Goal: Information Seeking & Learning: Learn about a topic

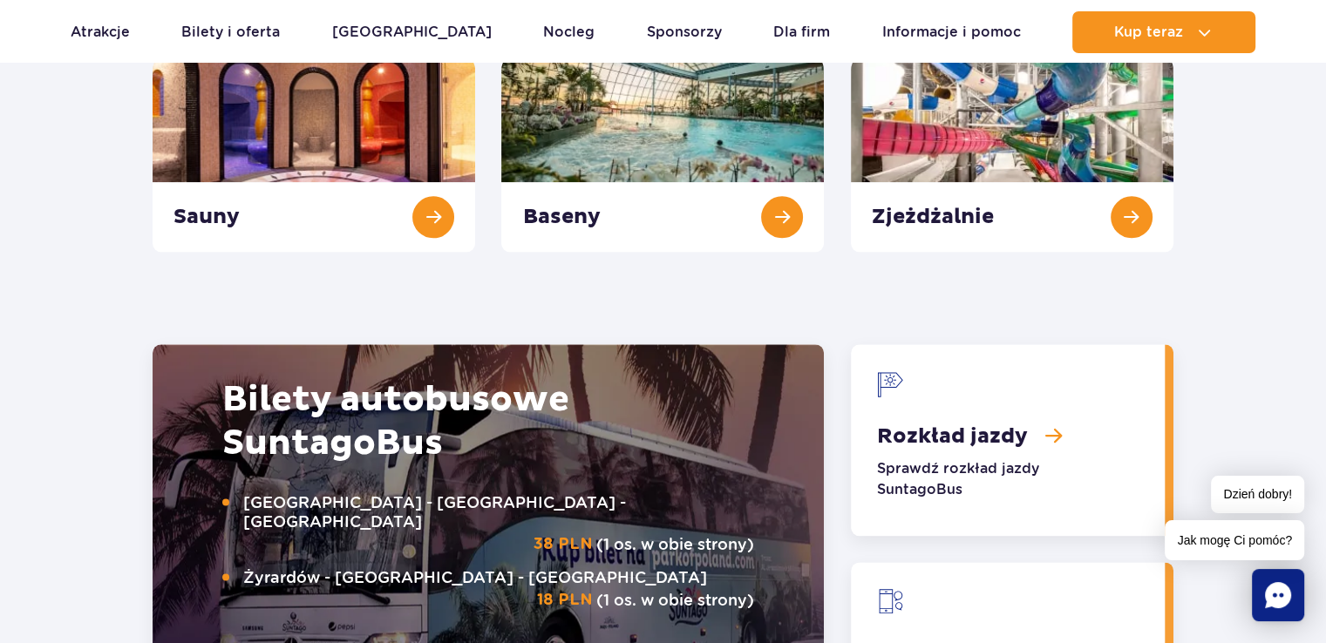
scroll to position [2144, 0]
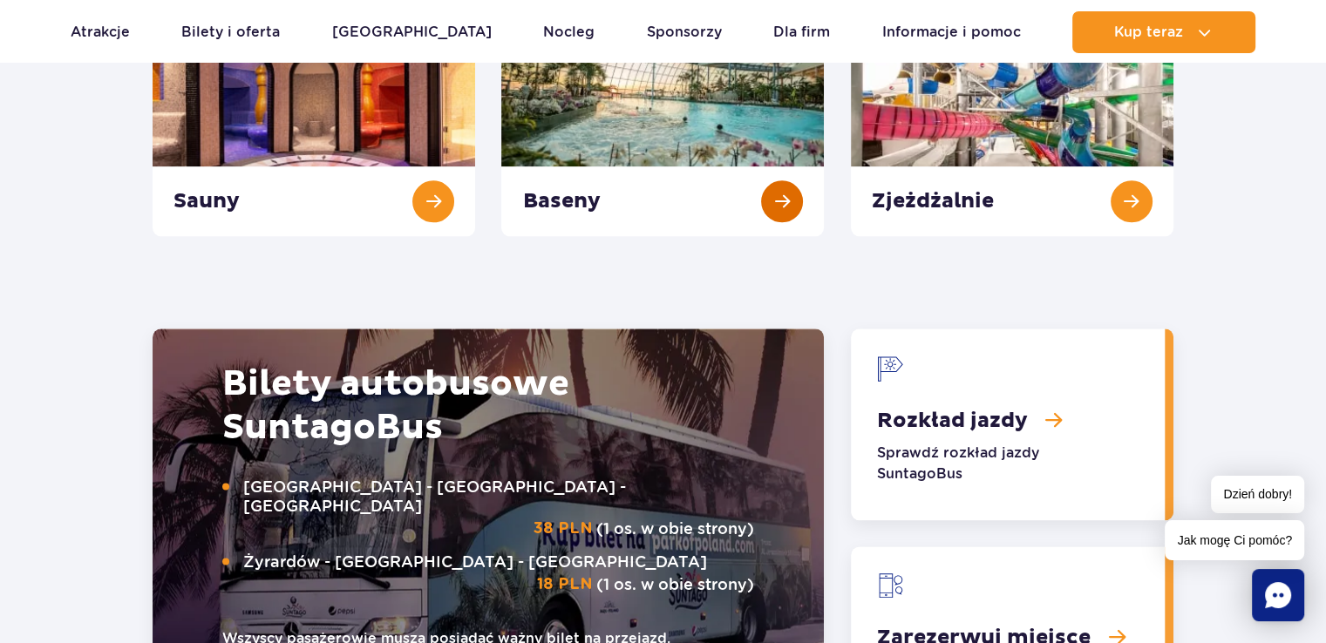
click at [679, 84] on link "Baseny" at bounding box center [662, 137] width 323 height 200
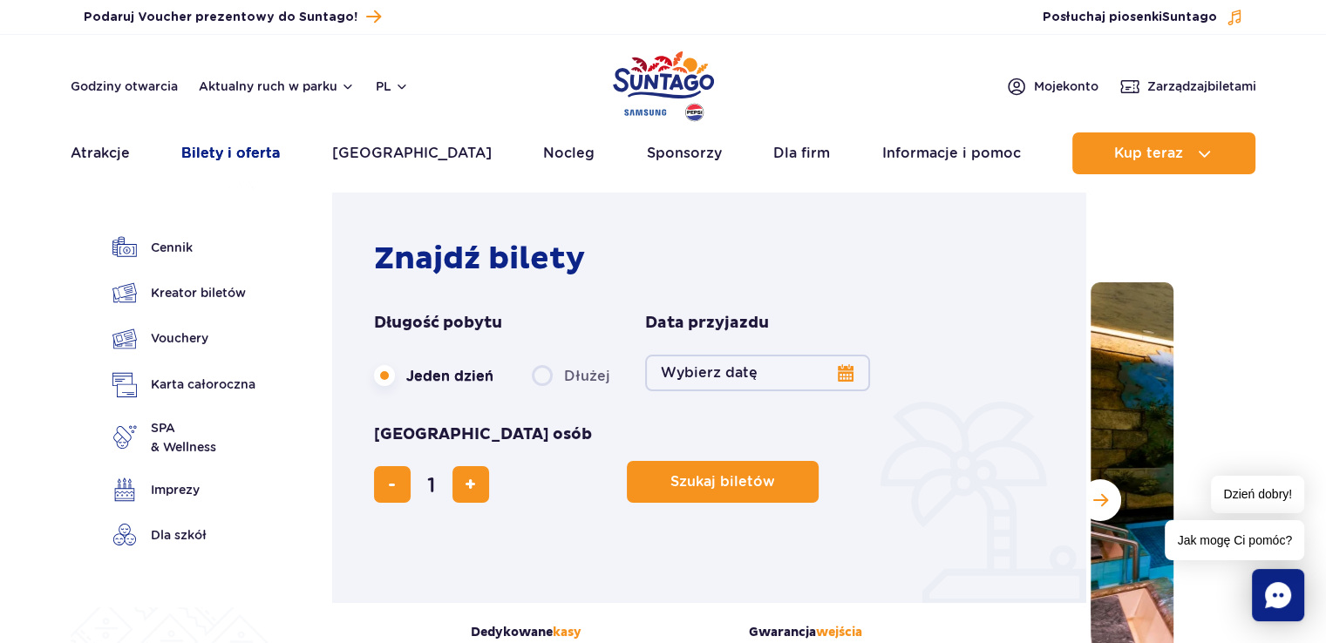
click at [254, 149] on link "Bilety i oferta" at bounding box center [230, 153] width 99 height 42
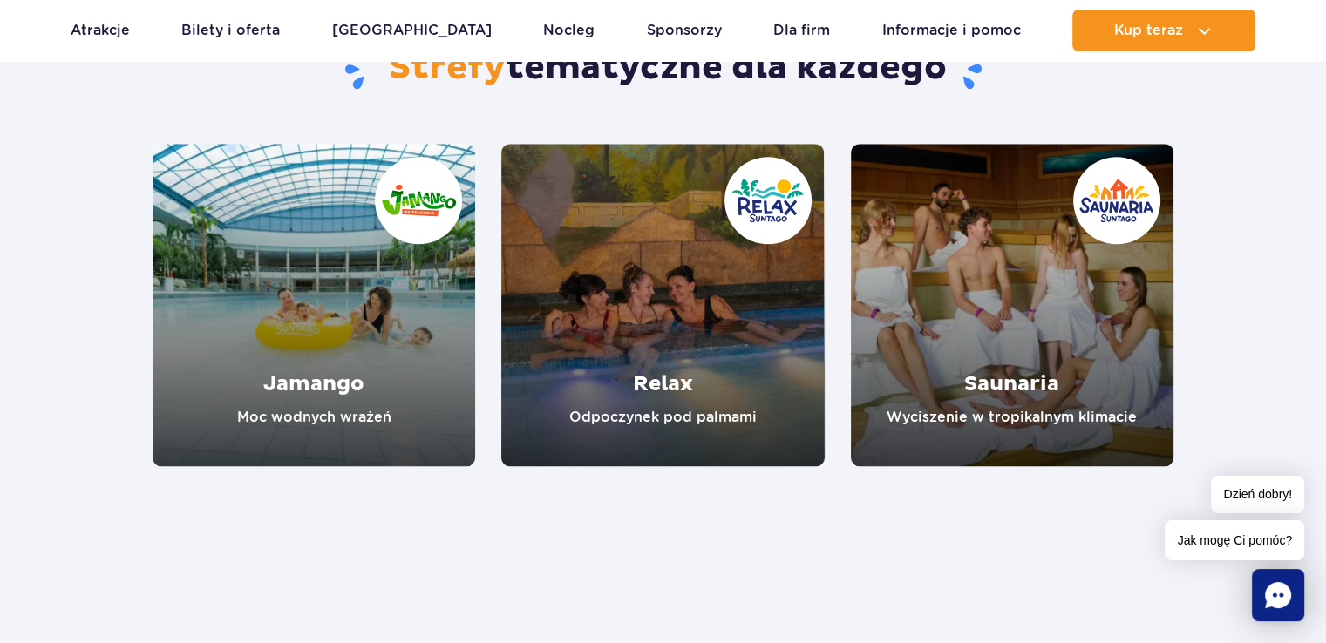
scroll to position [1625, 0]
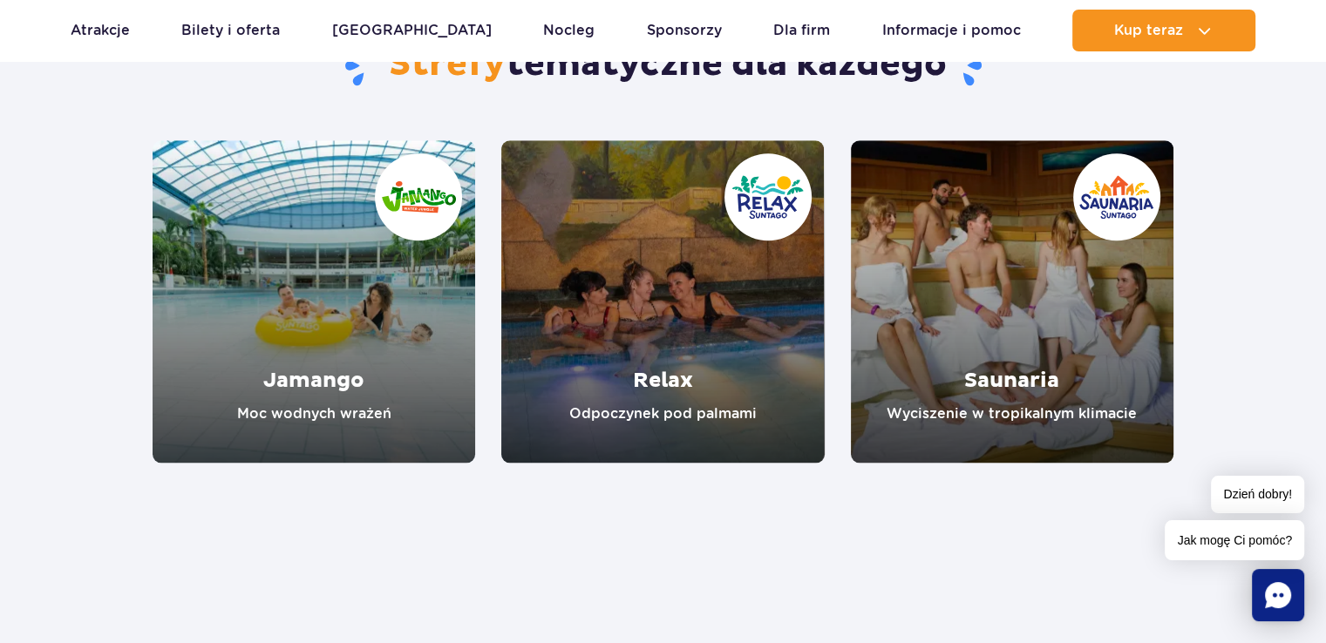
click at [652, 288] on link "Relax" at bounding box center [662, 301] width 323 height 323
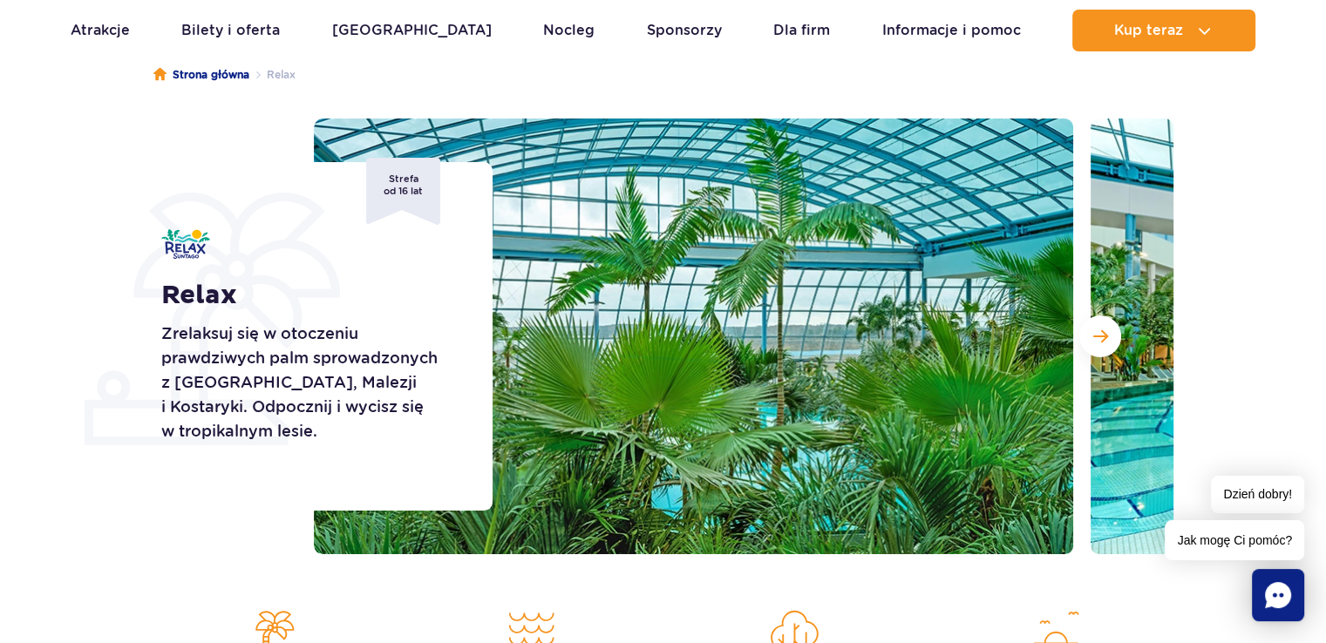
scroll to position [210, 0]
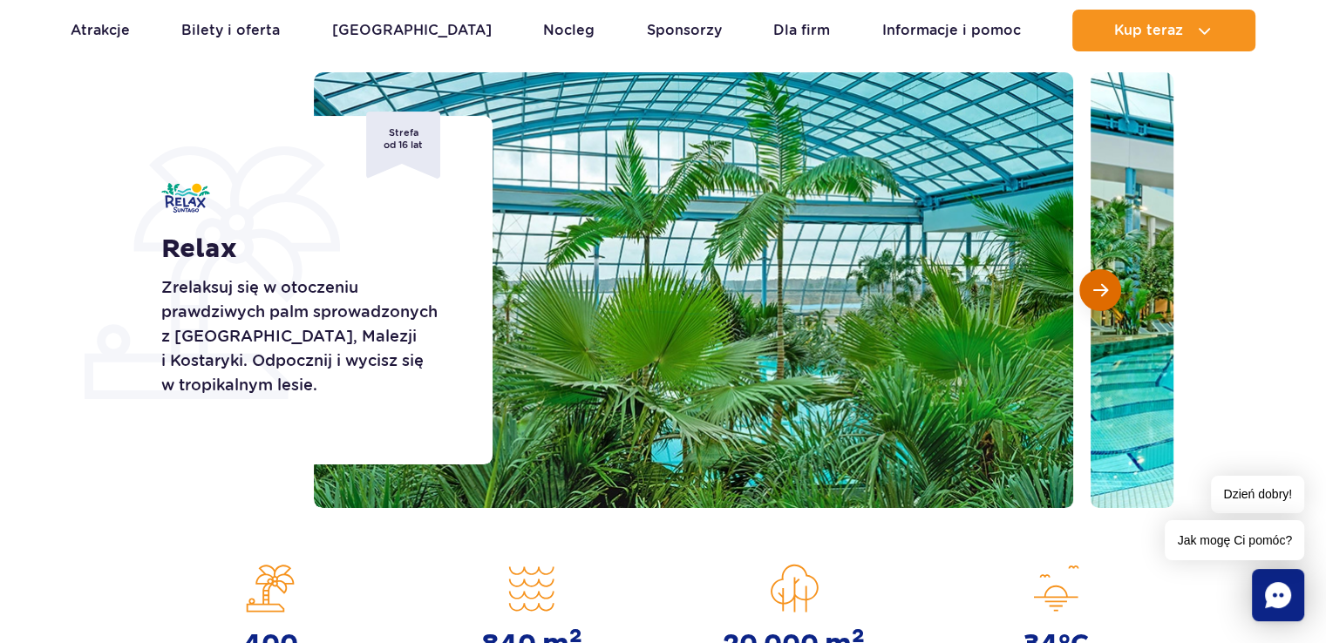
drag, startPoint x: 1102, startPoint y: 283, endPoint x: 1102, endPoint y: 272, distance: 11.3
click at [1102, 272] on button "Następny slajd" at bounding box center [1100, 290] width 42 height 42
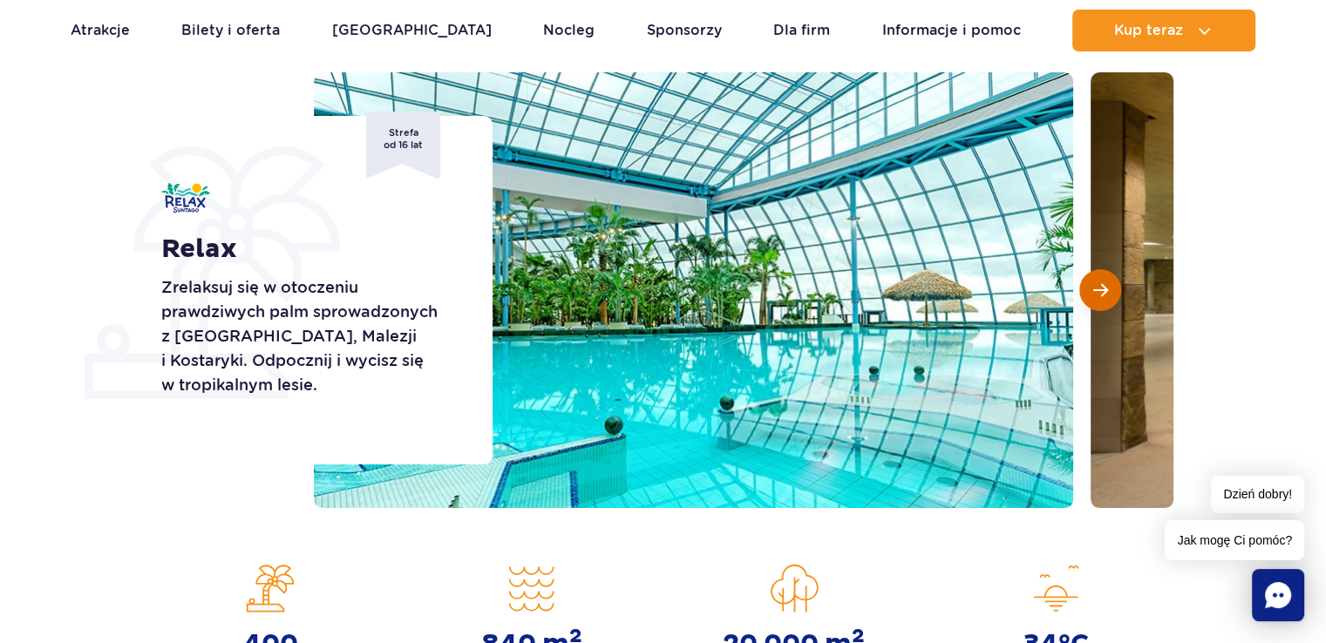
click at [1102, 272] on button "Następny slajd" at bounding box center [1100, 290] width 42 height 42
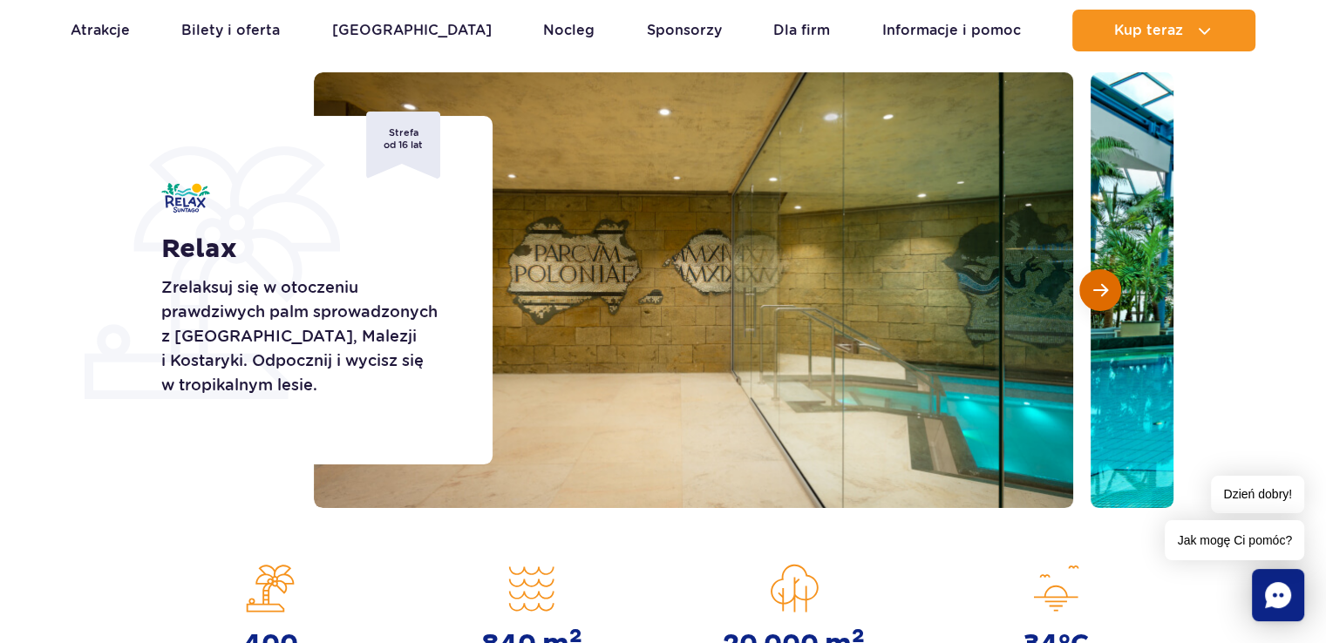
click at [1102, 272] on button "Następny slajd" at bounding box center [1100, 290] width 42 height 42
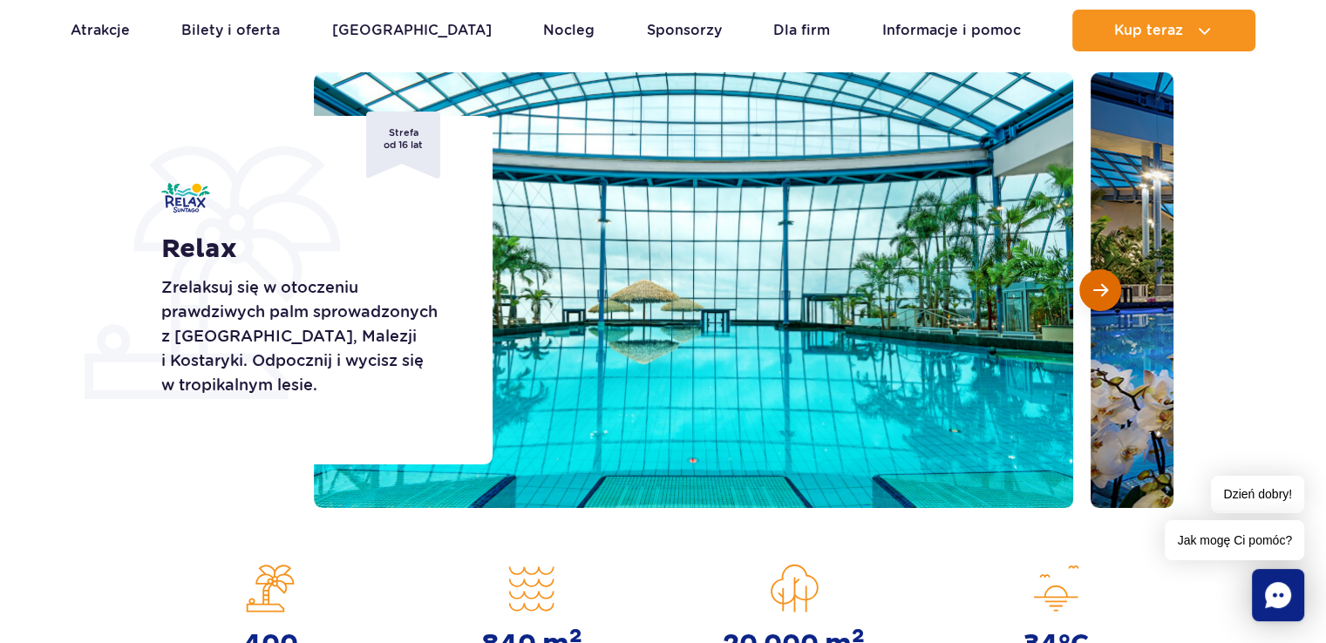
click at [1102, 272] on button "Następny slajd" at bounding box center [1100, 290] width 42 height 42
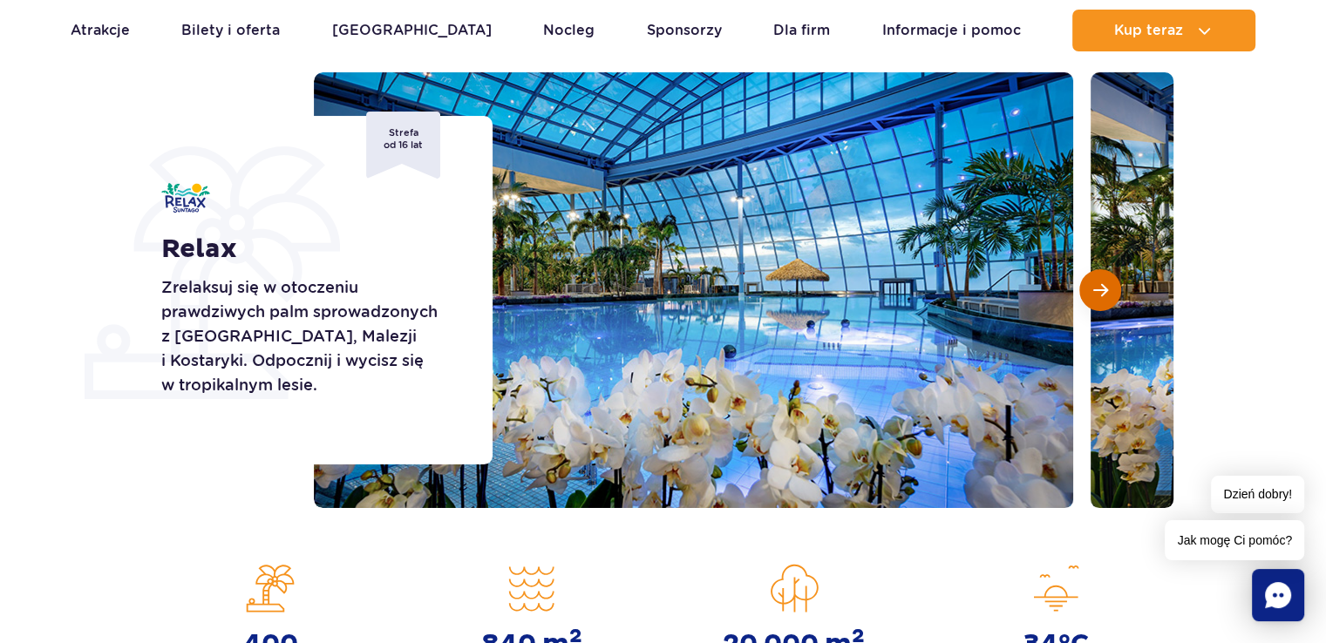
click at [1102, 272] on button "Następny slajd" at bounding box center [1100, 290] width 42 height 42
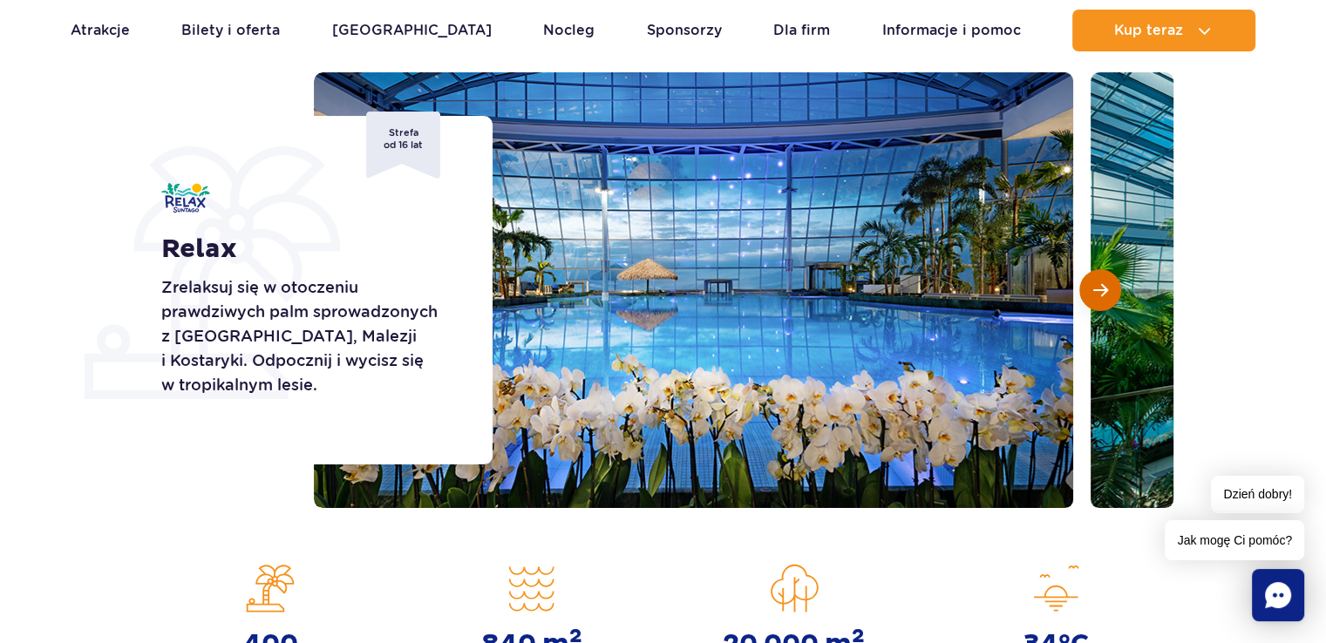
click at [1102, 272] on button "Następny slajd" at bounding box center [1100, 290] width 42 height 42
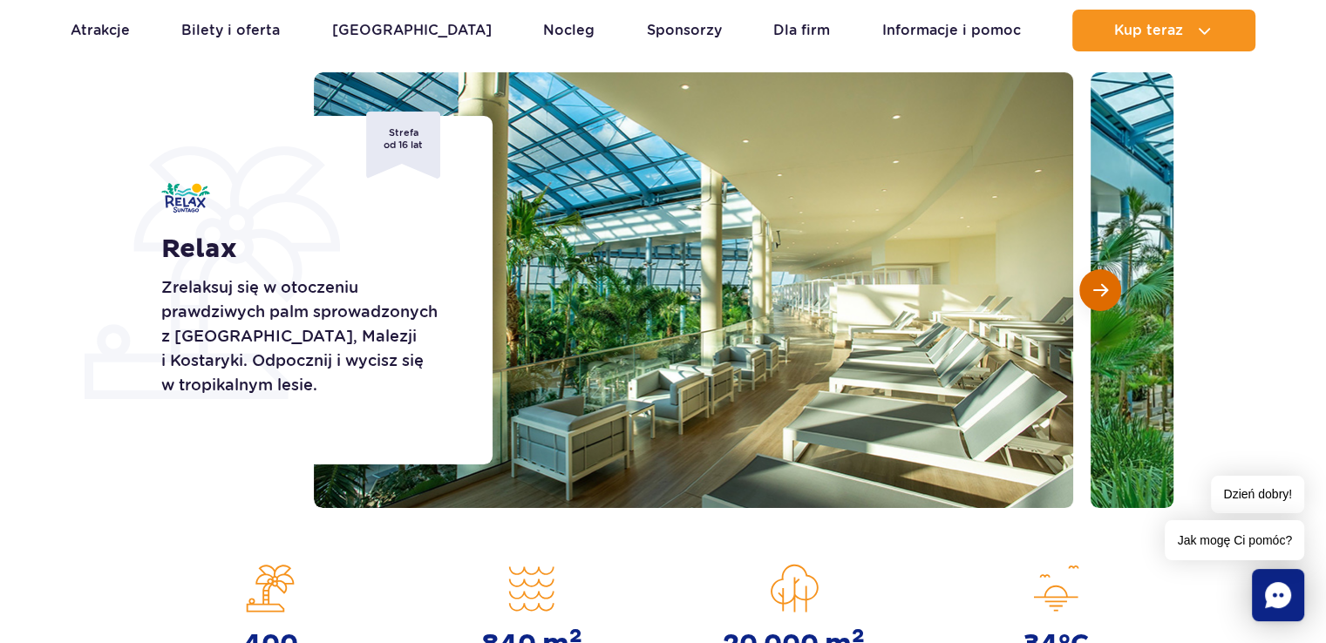
click at [1102, 272] on button "Następny slajd" at bounding box center [1100, 290] width 42 height 42
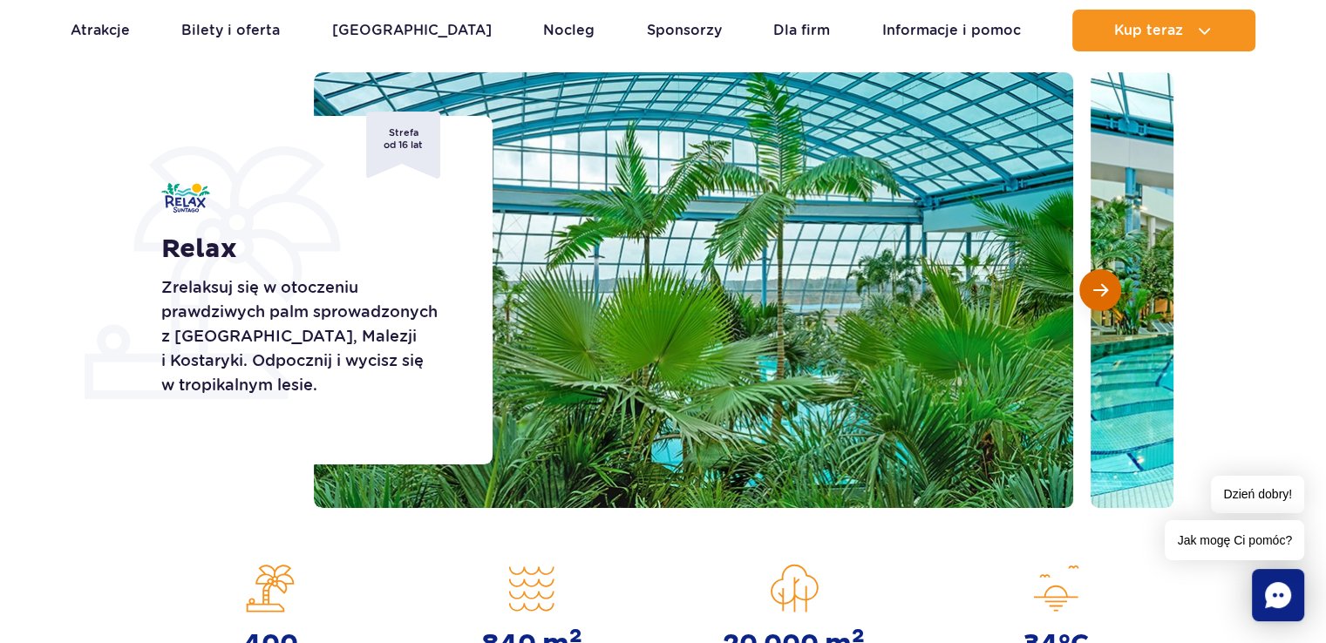
click at [1102, 272] on button "Następny slajd" at bounding box center [1100, 290] width 42 height 42
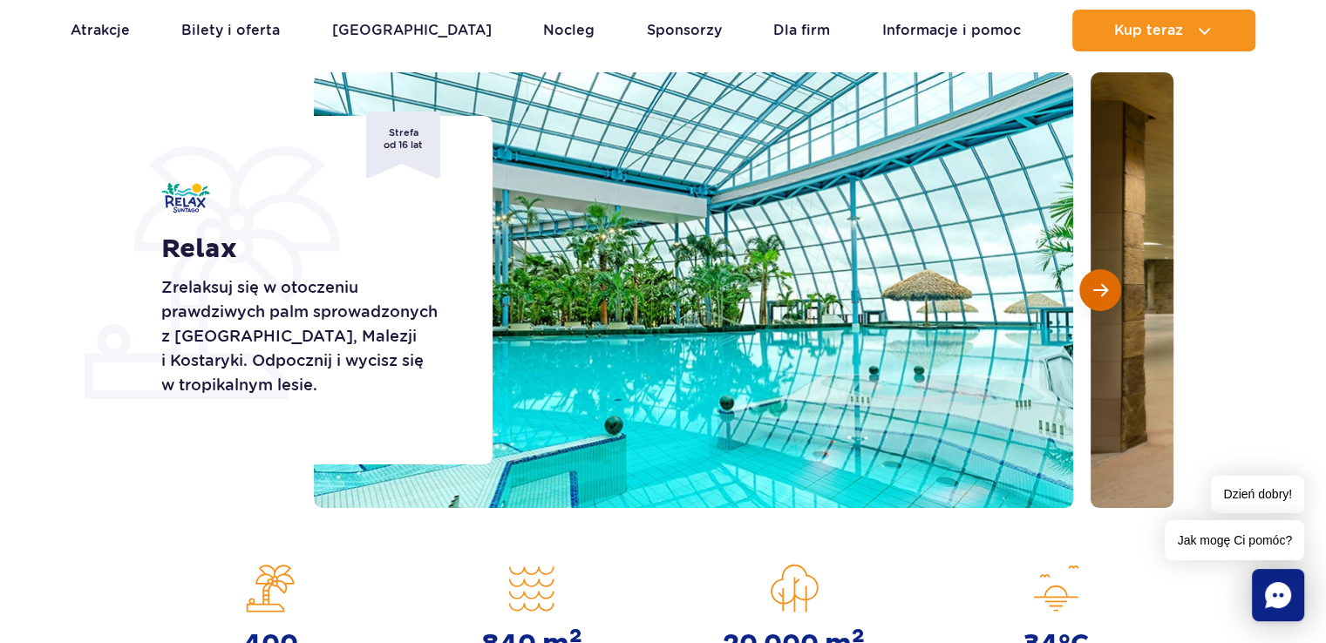
click at [1102, 272] on button "Następny slajd" at bounding box center [1100, 290] width 42 height 42
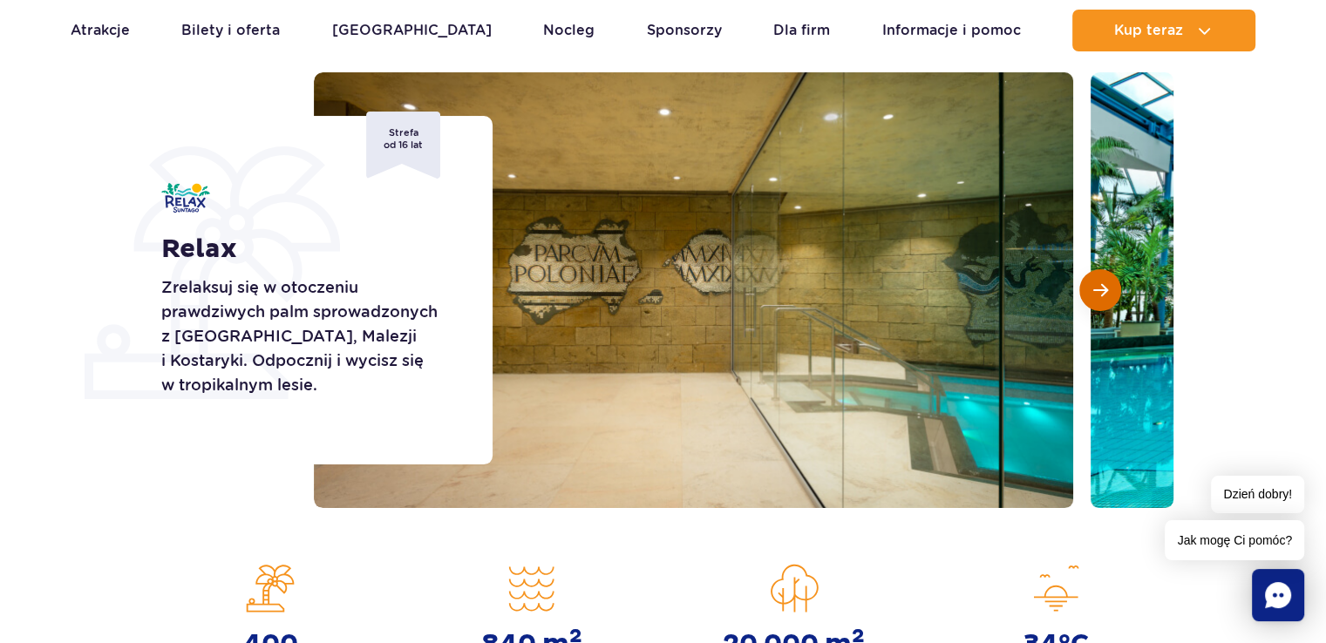
click at [1102, 272] on button "Następny slajd" at bounding box center [1100, 290] width 42 height 42
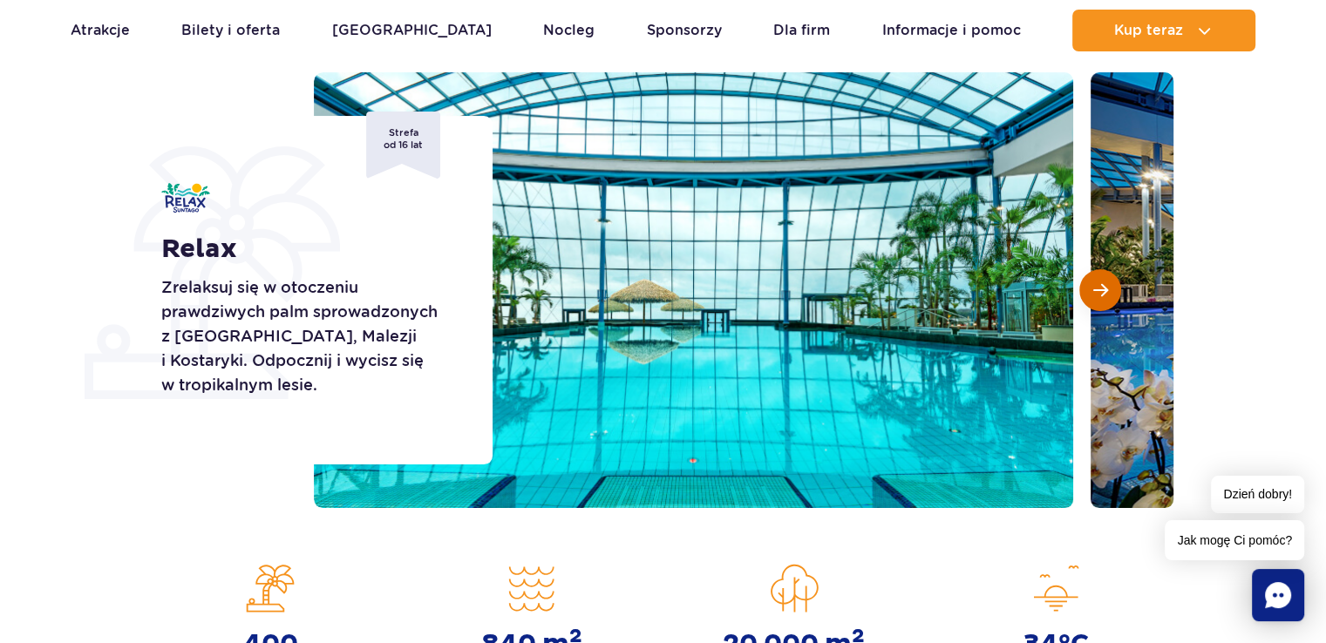
click at [1102, 272] on button "Następny slajd" at bounding box center [1100, 290] width 42 height 42
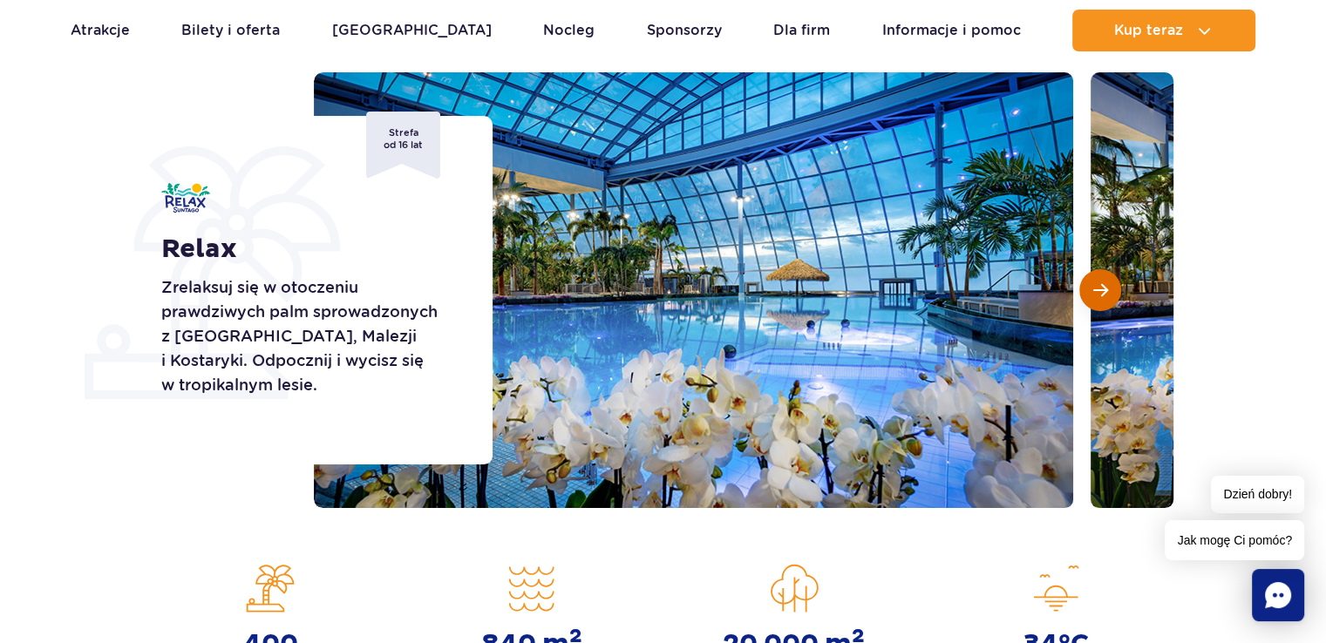
click at [1102, 272] on button "Następny slajd" at bounding box center [1100, 290] width 42 height 42
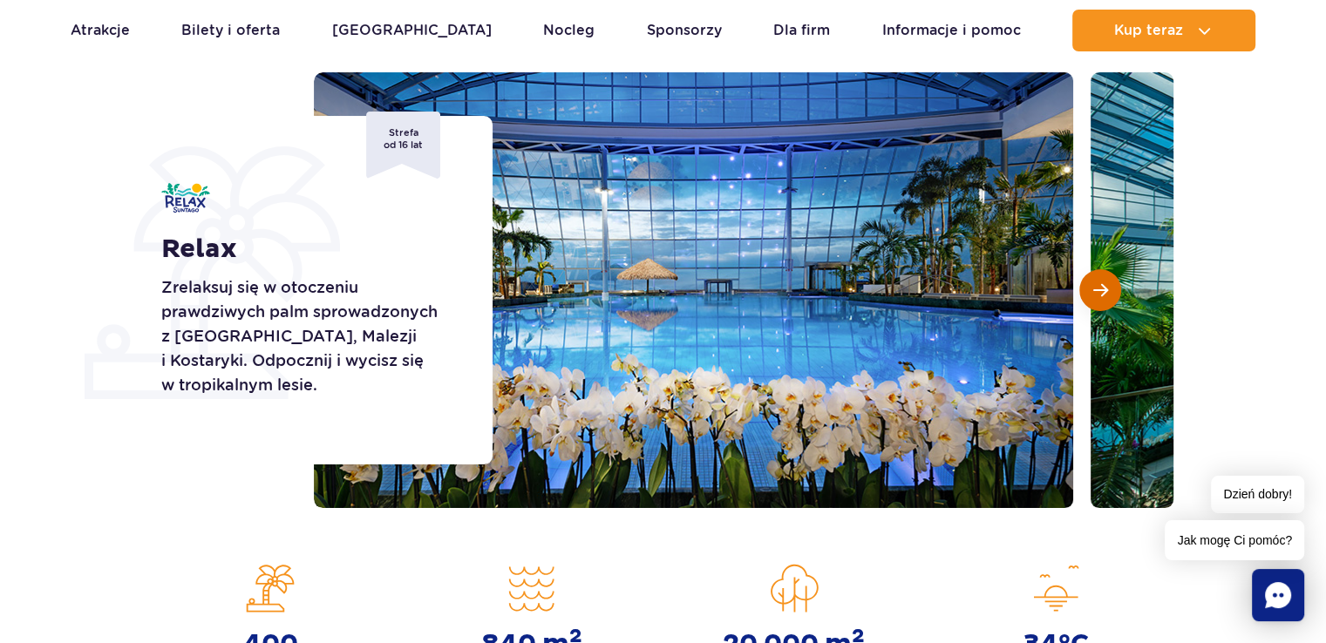
click at [1102, 272] on button "Następny slajd" at bounding box center [1100, 290] width 42 height 42
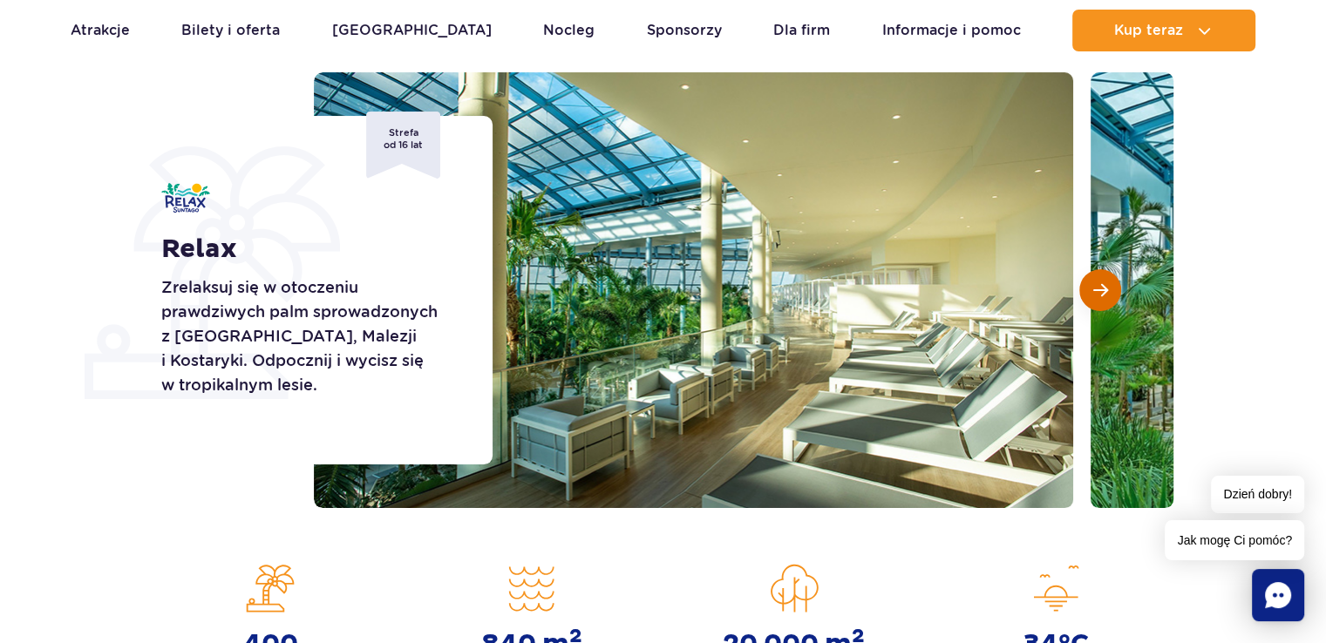
click at [1102, 272] on button "Następny slajd" at bounding box center [1100, 290] width 42 height 42
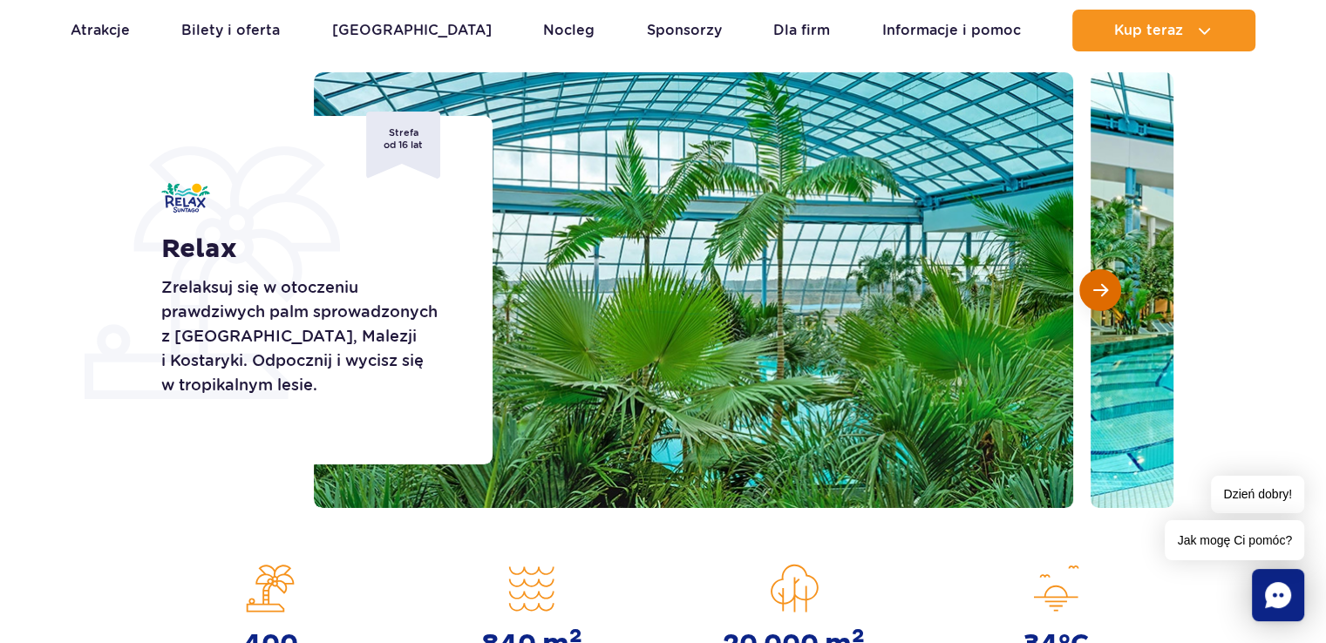
click at [1102, 272] on button "Następny slajd" at bounding box center [1100, 290] width 42 height 42
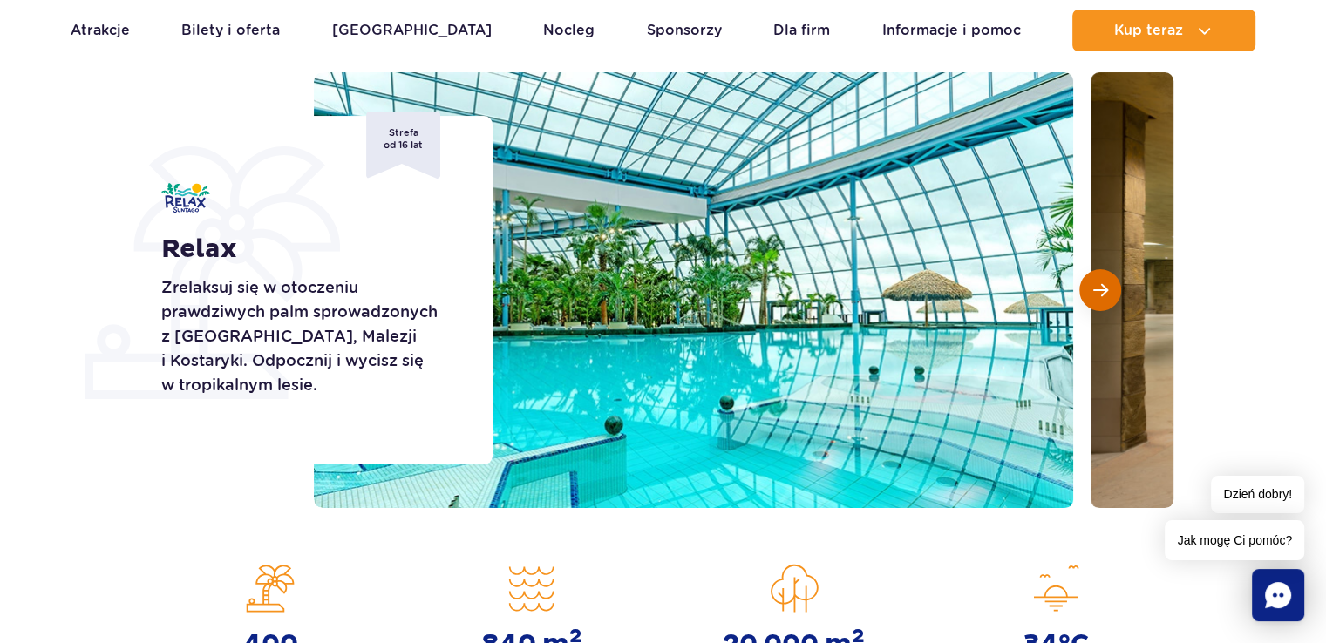
click at [1102, 272] on button "Następny slajd" at bounding box center [1100, 290] width 42 height 42
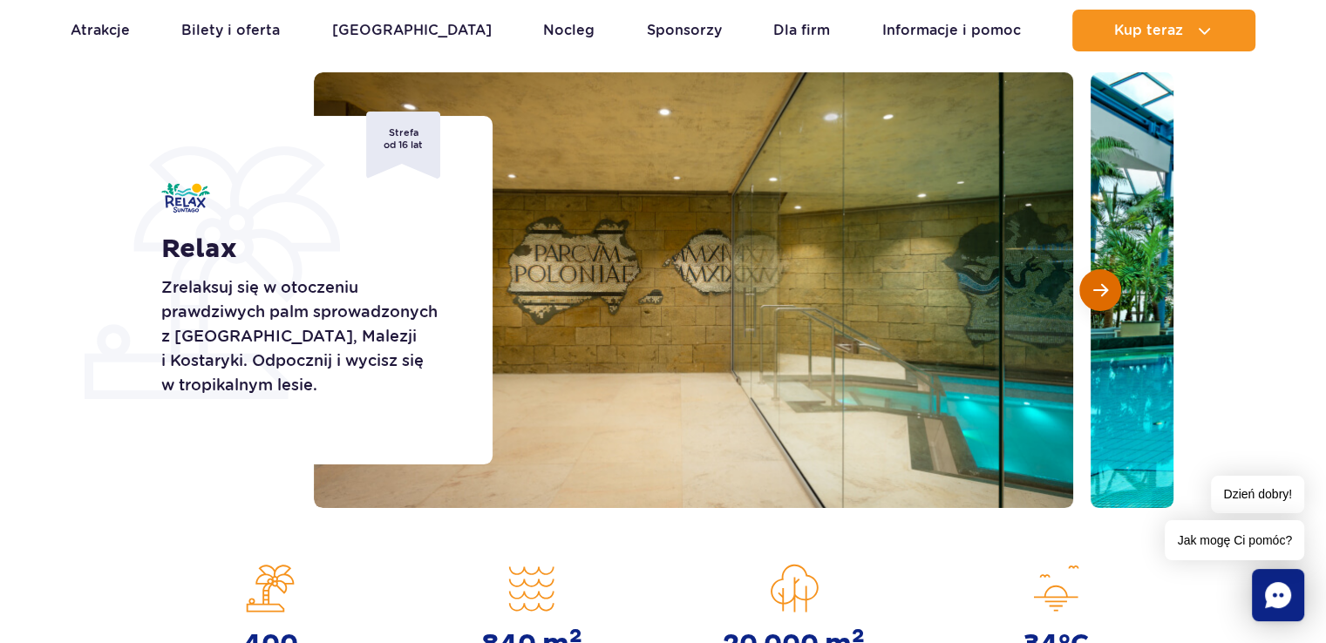
click at [1102, 272] on button "Następny slajd" at bounding box center [1100, 290] width 42 height 42
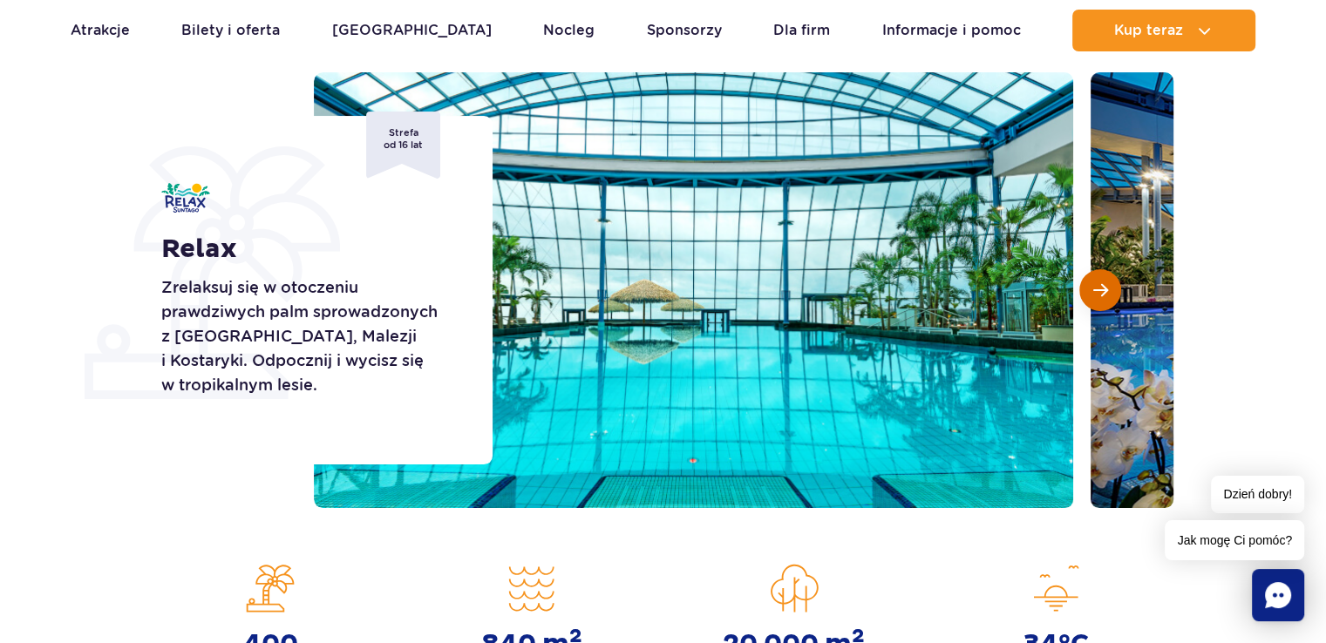
click at [1102, 272] on button "Następny slajd" at bounding box center [1100, 290] width 42 height 42
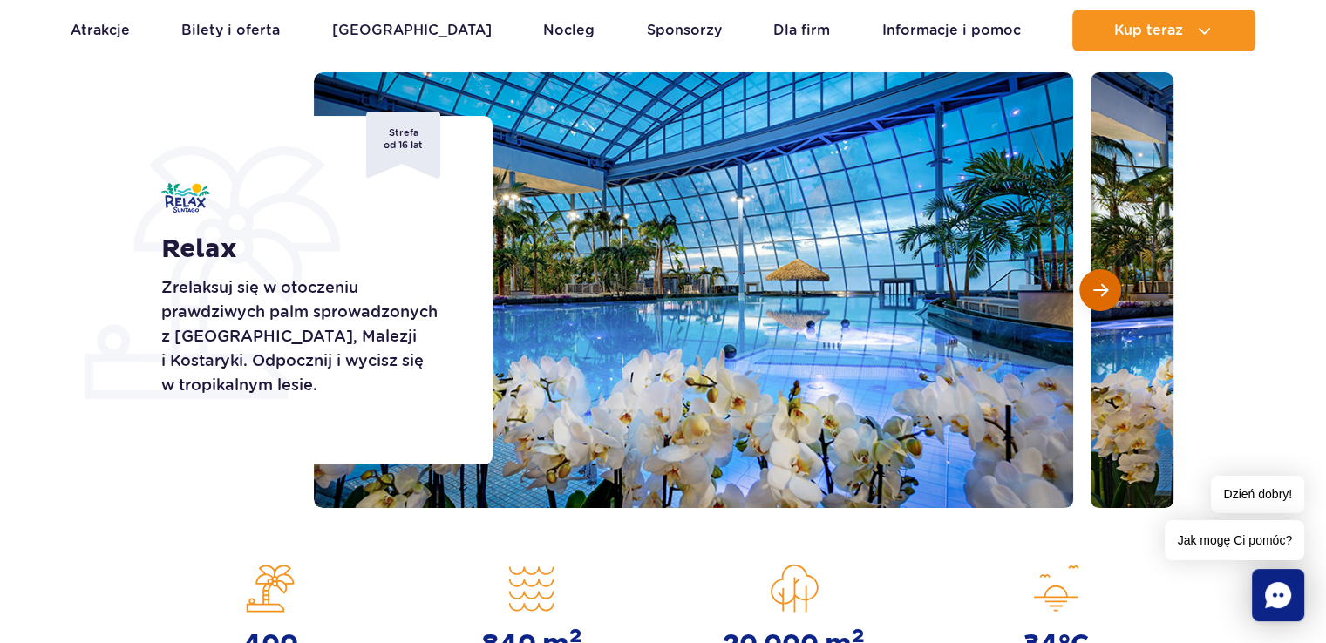
click at [1102, 272] on button "Następny slajd" at bounding box center [1100, 290] width 42 height 42
